Goal: Task Accomplishment & Management: Manage account settings

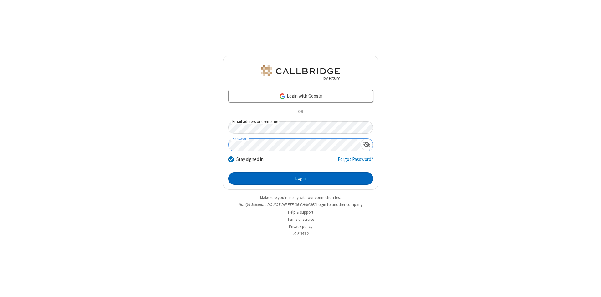
click at [301, 179] on button "Login" at bounding box center [300, 178] width 145 height 13
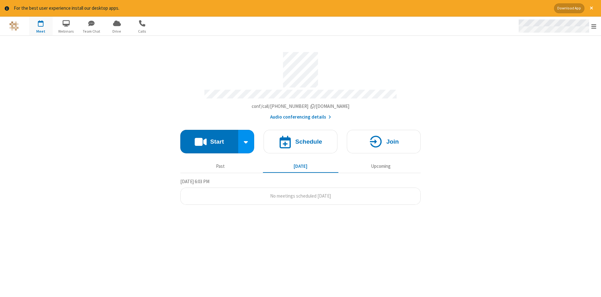
click at [594, 26] on span "Open menu" at bounding box center [594, 26] width 5 height 6
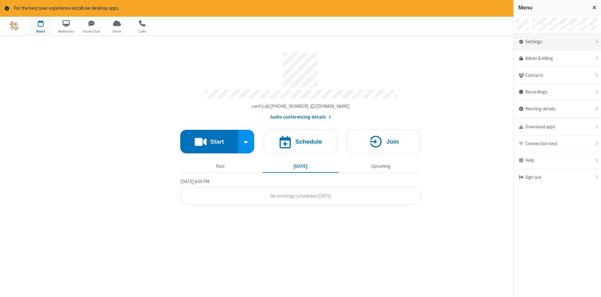
click at [558, 42] on div "Settings" at bounding box center [557, 42] width 87 height 17
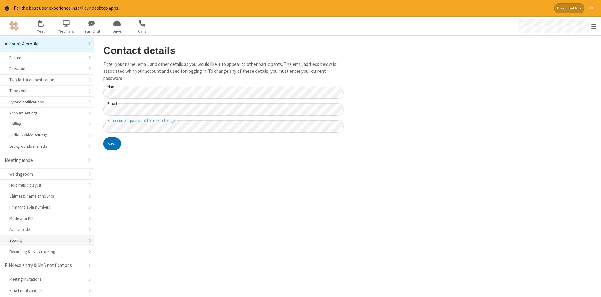
click at [47, 237] on div "Security" at bounding box center [46, 240] width 75 height 6
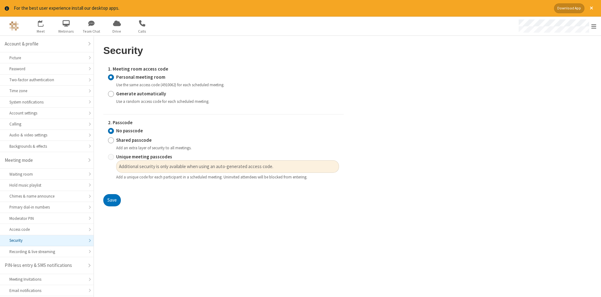
scroll to position [16, 0]
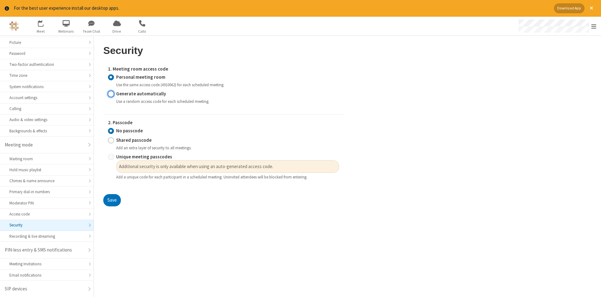
click at [111, 93] on input "Generate automatically" at bounding box center [111, 93] width 6 height 7
radio input "true"
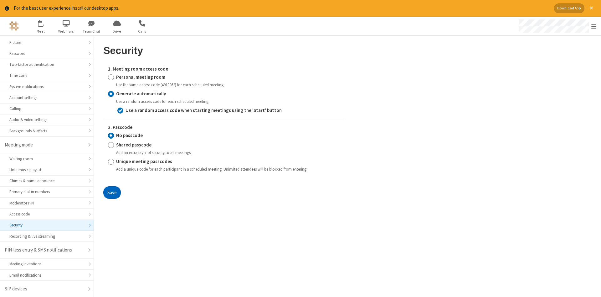
click at [112, 192] on button "Save" at bounding box center [112, 192] width 18 height 13
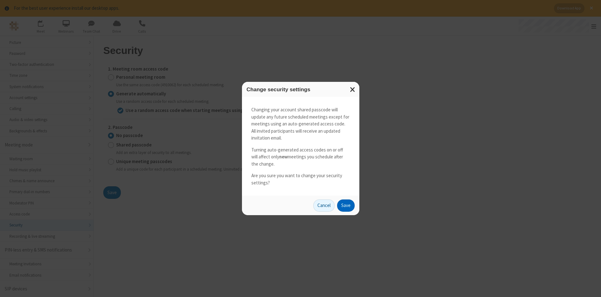
click at [346, 205] on button "Save" at bounding box center [346, 205] width 18 height 13
